Goal: Task Accomplishment & Management: Use online tool/utility

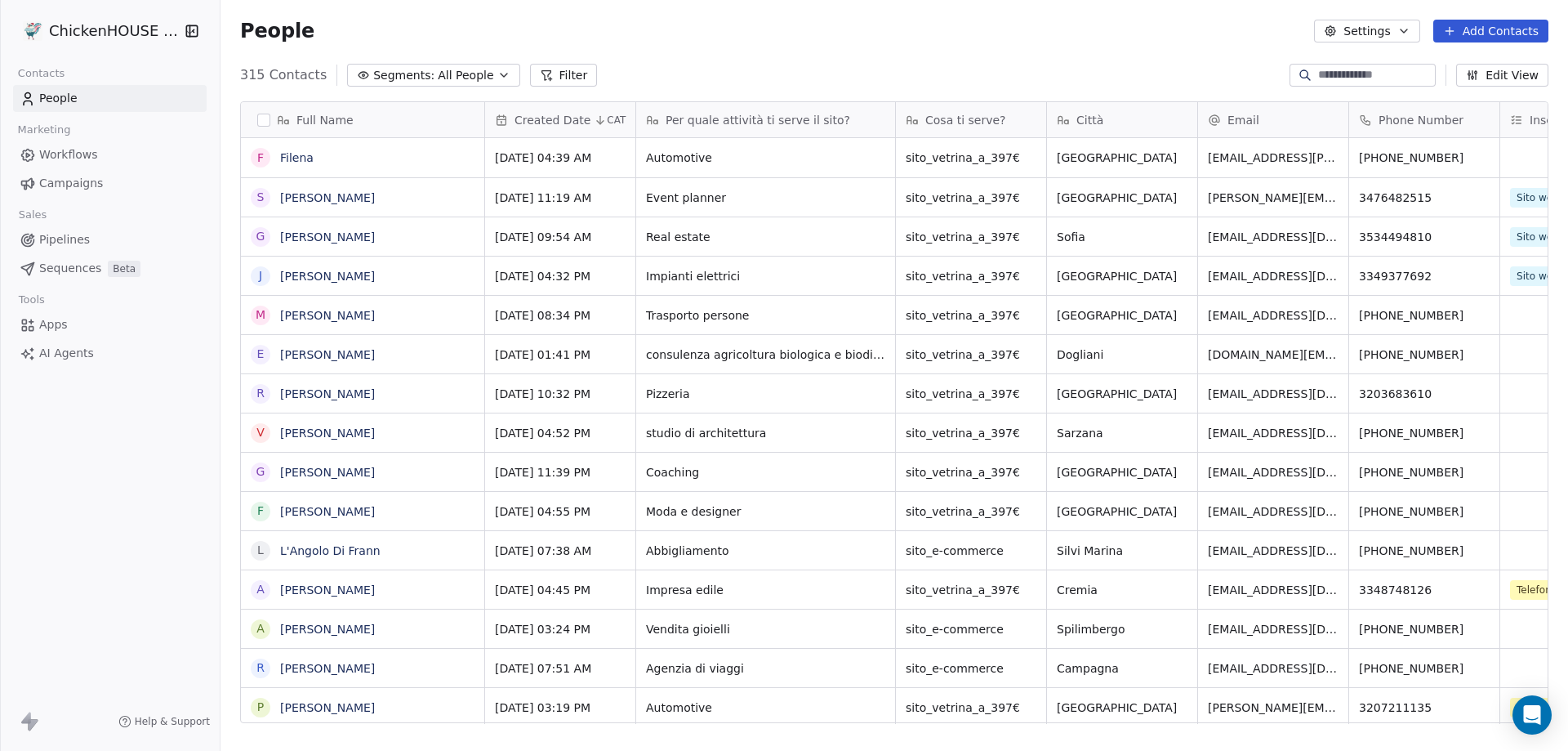
scroll to position [648, 1335]
type textarea "**********"
click at [1416, 155] on icon "grid" at bounding box center [1423, 156] width 13 height 13
click at [336, 152] on link "[PERSON_NAME]" at bounding box center [328, 158] width 95 height 13
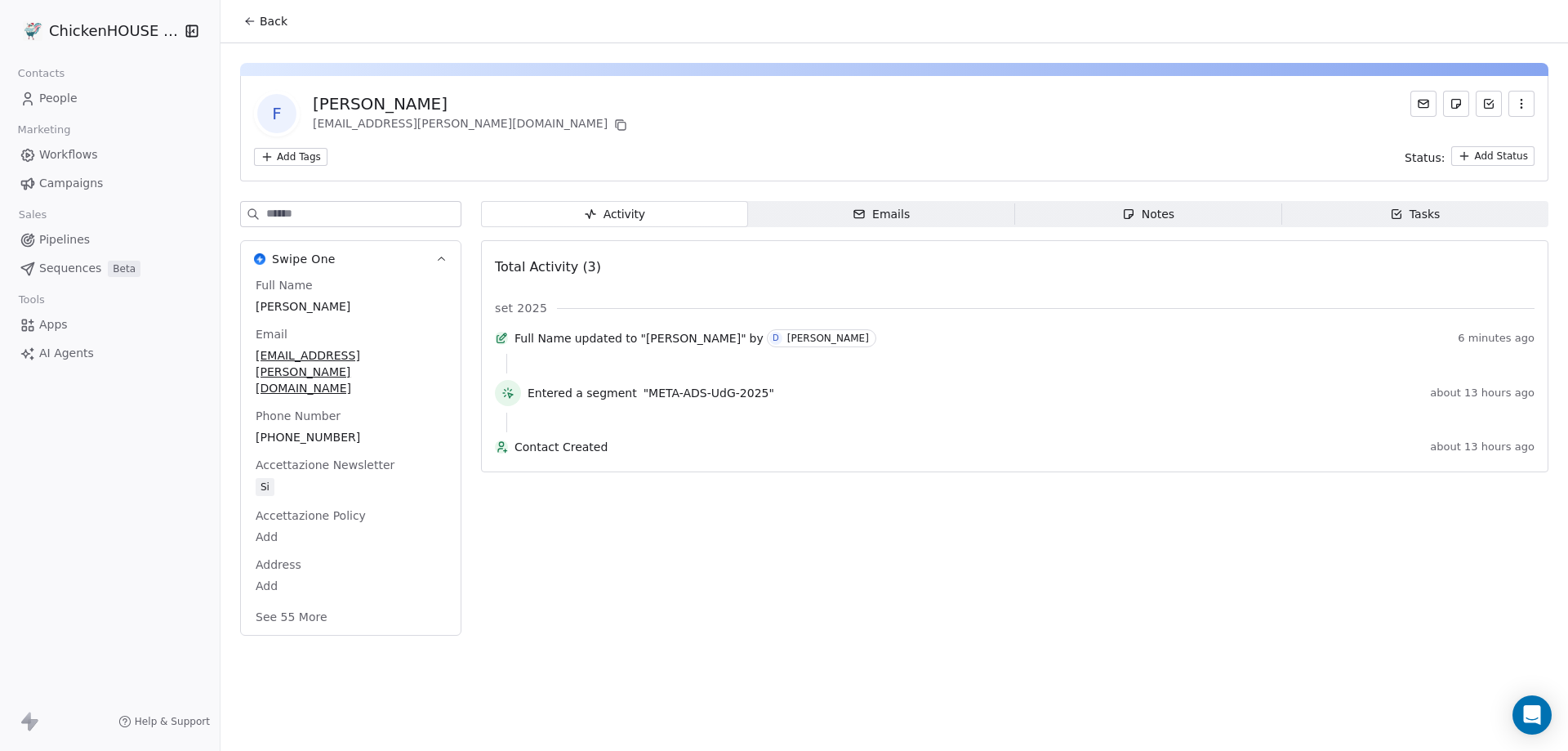
click at [1158, 216] on div "Notes" at bounding box center [1147, 214] width 52 height 17
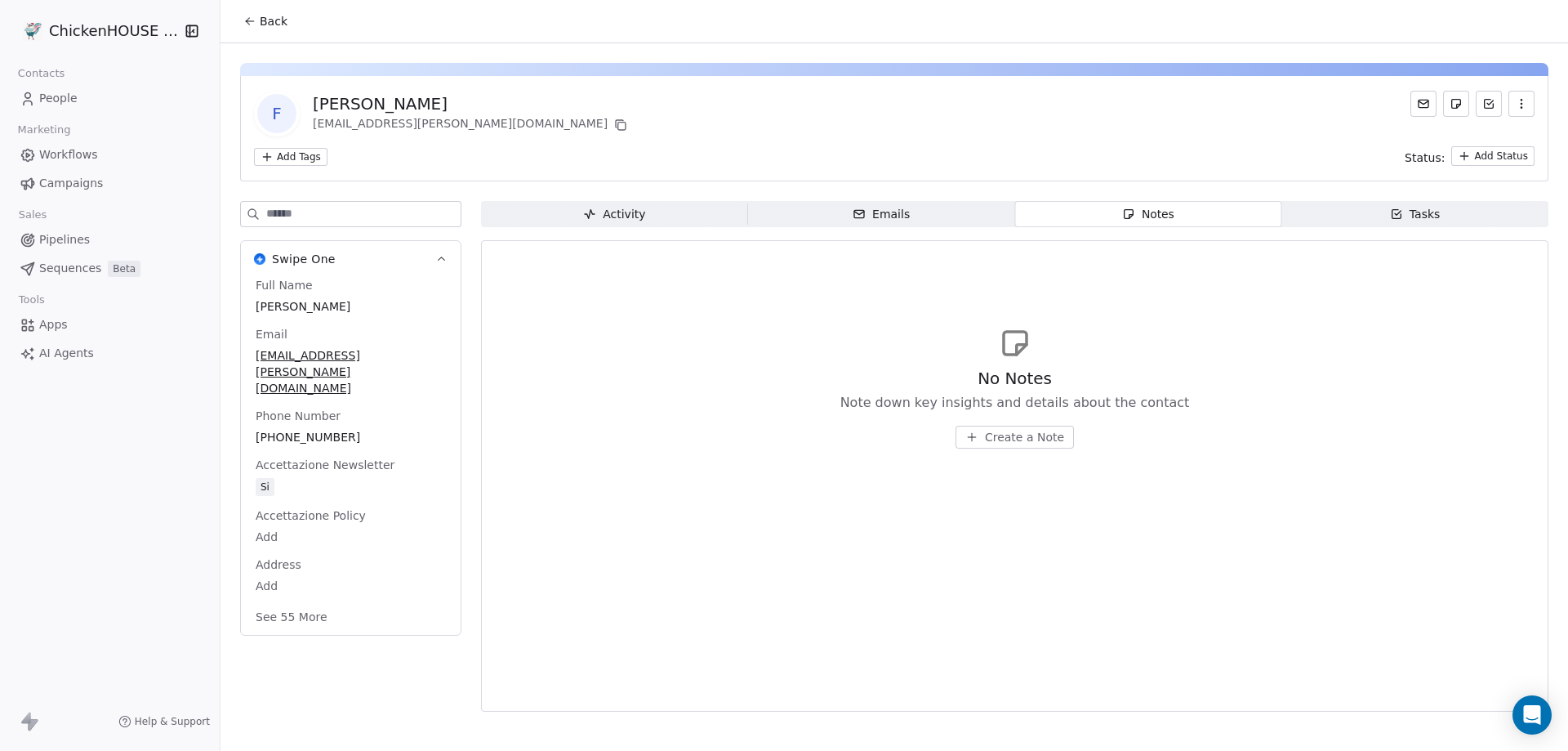
click at [1026, 433] on span "Create a Note" at bounding box center [1023, 437] width 79 height 17
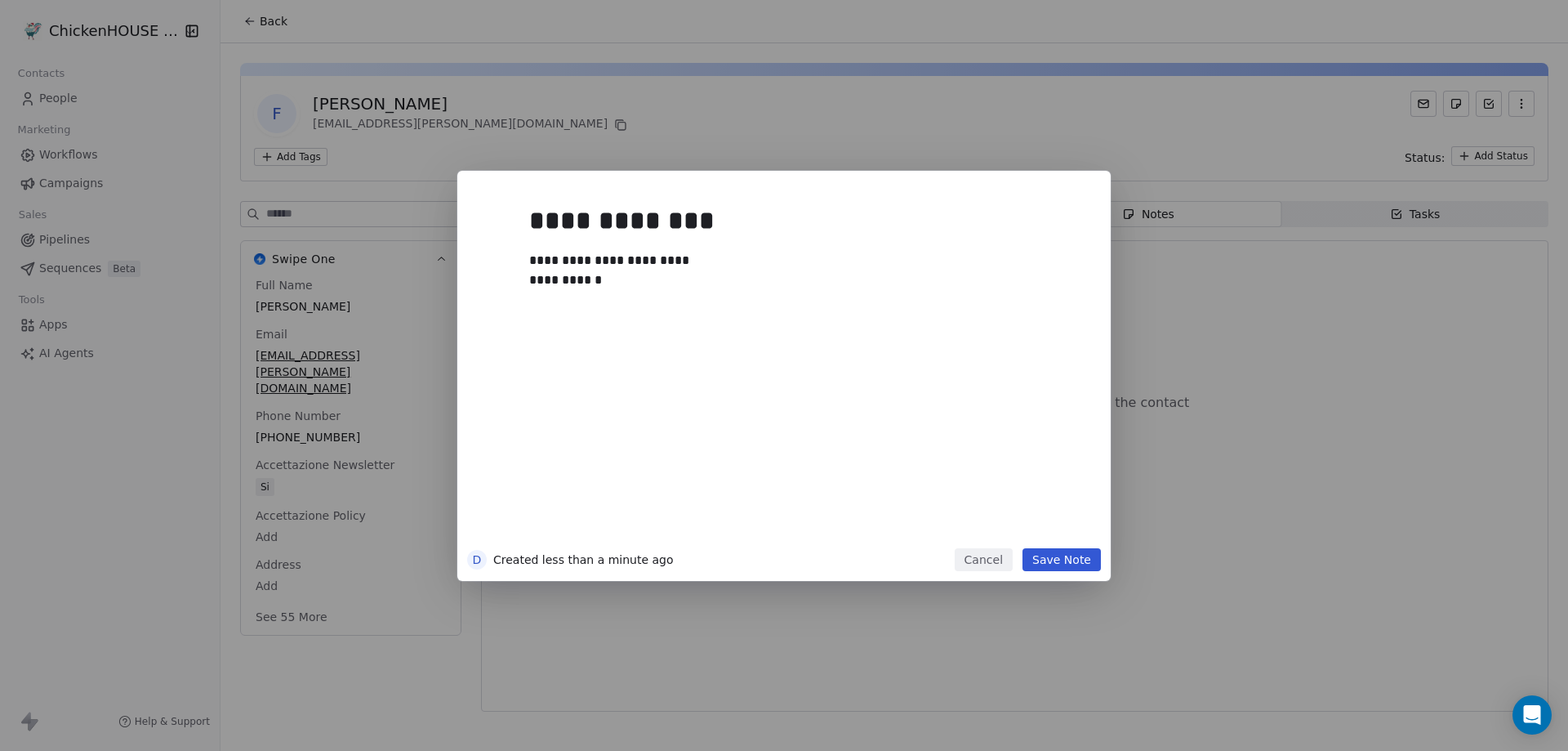
click at [1060, 563] on button "Save Note" at bounding box center [1062, 559] width 78 height 22
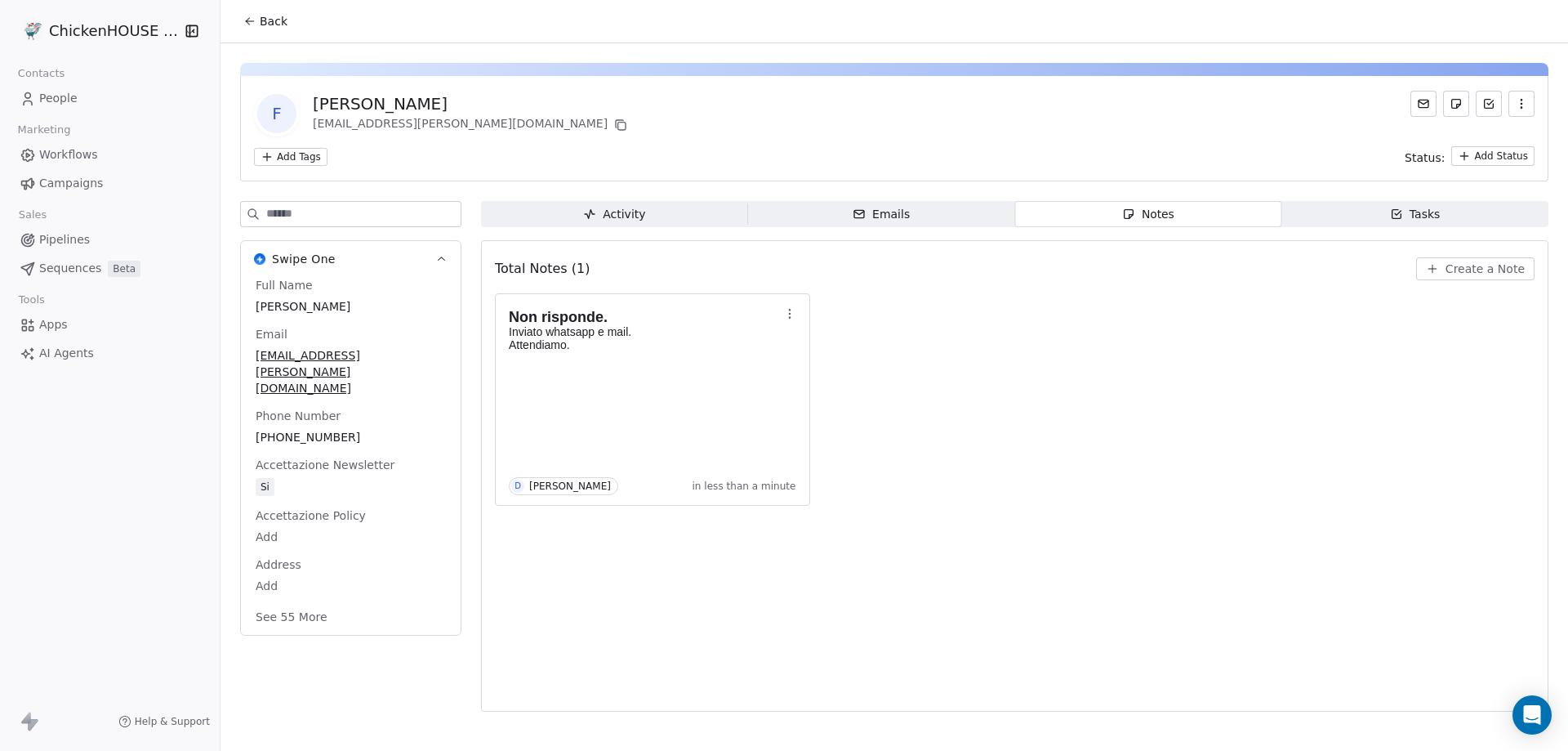
click at [60, 100] on span "People" at bounding box center [58, 98] width 38 height 17
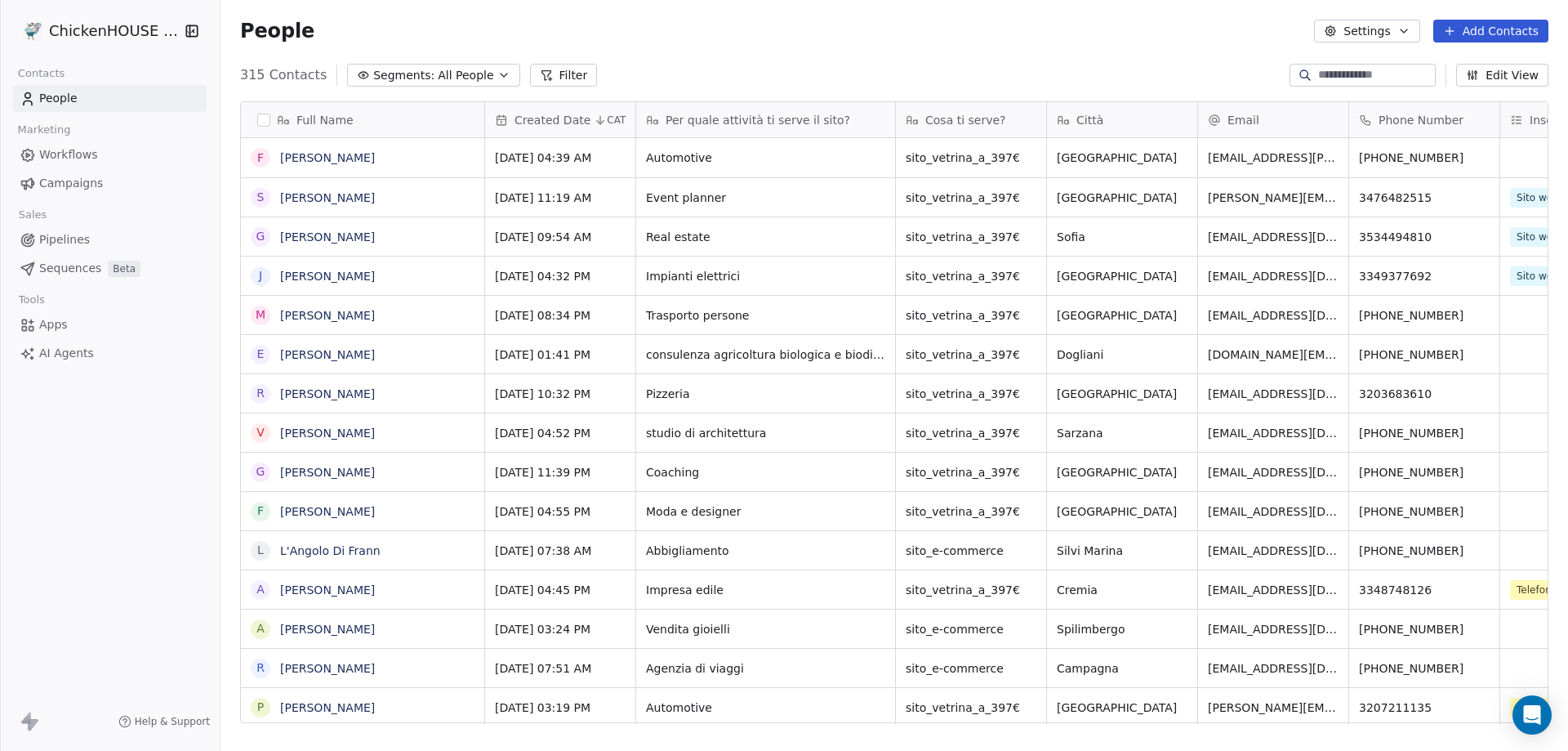
scroll to position [648, 1335]
